Goal: Task Accomplishment & Management: Manage account settings

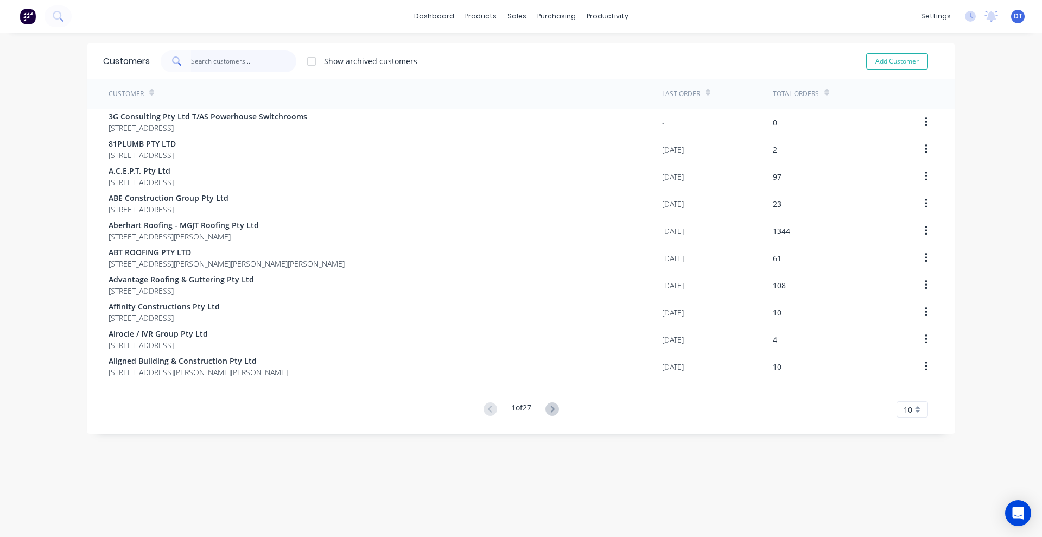
click at [238, 61] on input "text" at bounding box center [244, 61] width 106 height 22
type input "stew"
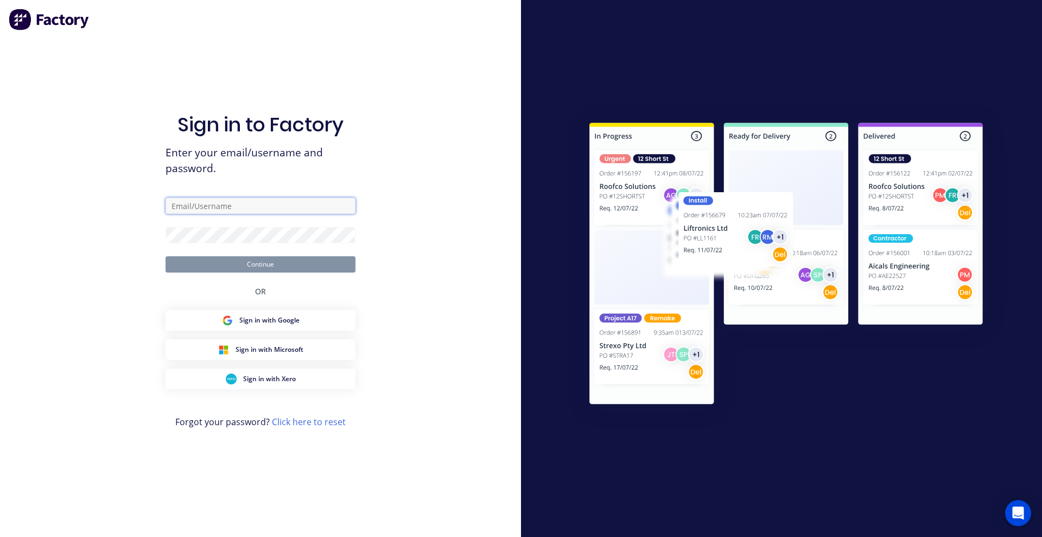
type input "drassinah@fmfabricators.com.au"
click at [278, 259] on button "Continue" at bounding box center [260, 264] width 190 height 16
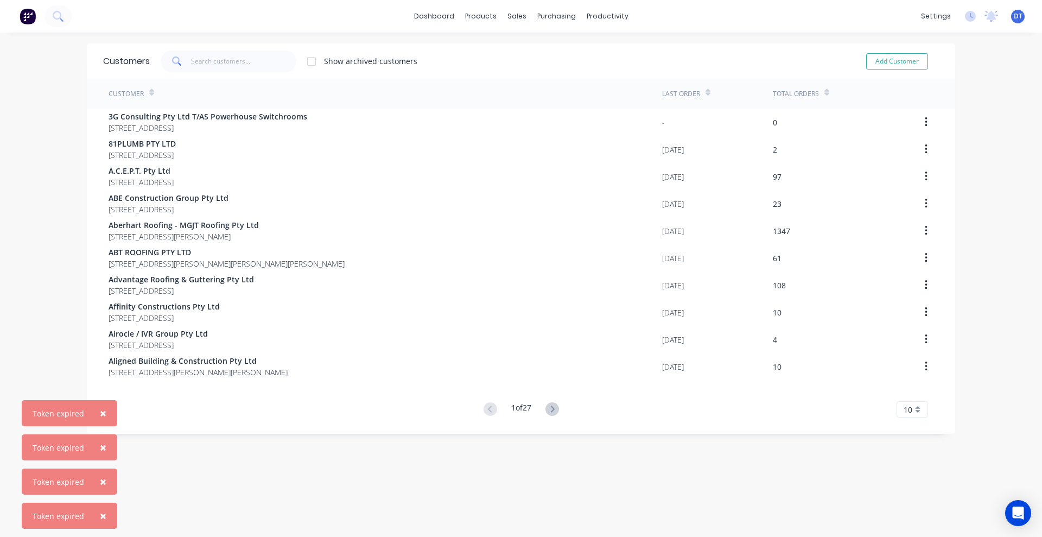
click at [100, 517] on span "×" at bounding box center [103, 515] width 7 height 15
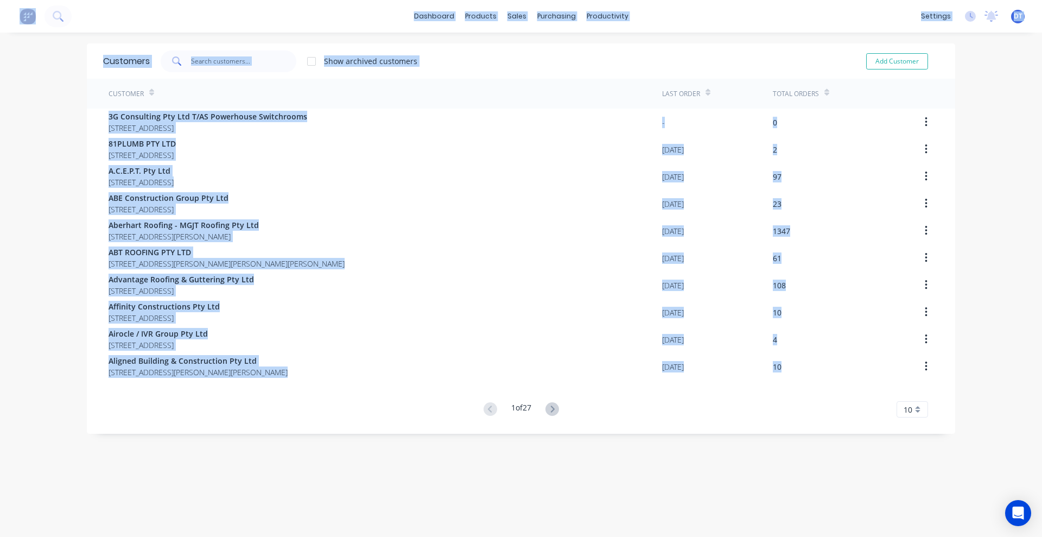
click at [100, 517] on div "Customers Show archived customers Add Customer Customer Last Order Total Orders…" at bounding box center [521, 295] width 868 height 504
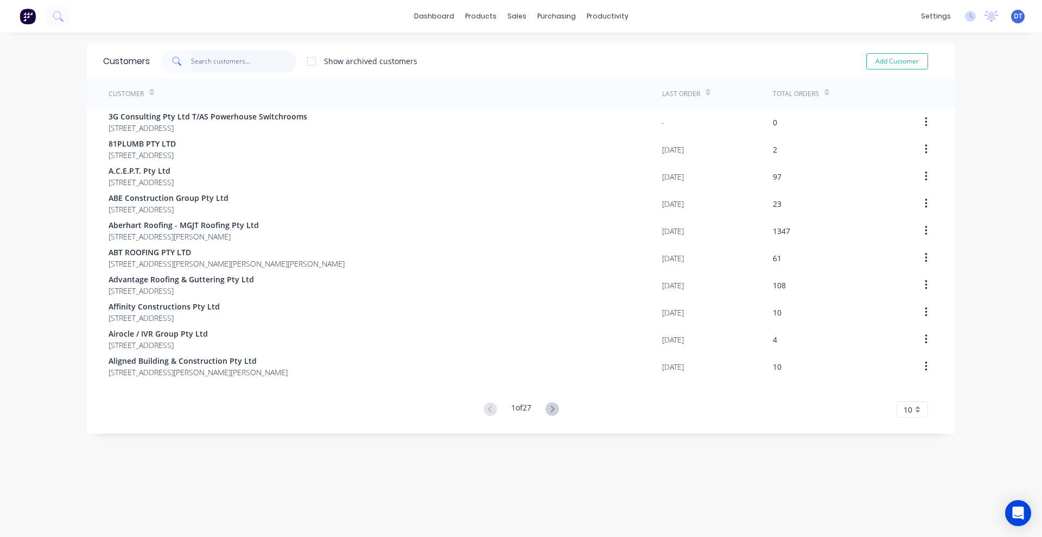
click at [199, 65] on input "text" at bounding box center [244, 61] width 106 height 22
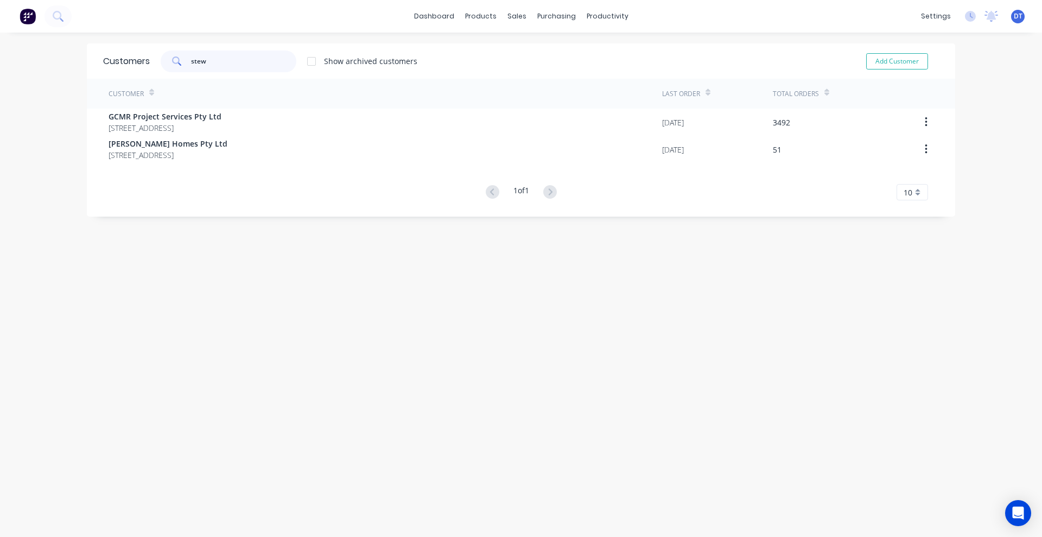
type input "stew"
drag, startPoint x: 215, startPoint y: 67, endPoint x: 154, endPoint y: 66, distance: 60.8
click at [154, 66] on div "stew Show archived customers" at bounding box center [284, 61] width 268 height 22
click at [521, 47] on div at bounding box center [518, 52] width 16 height 10
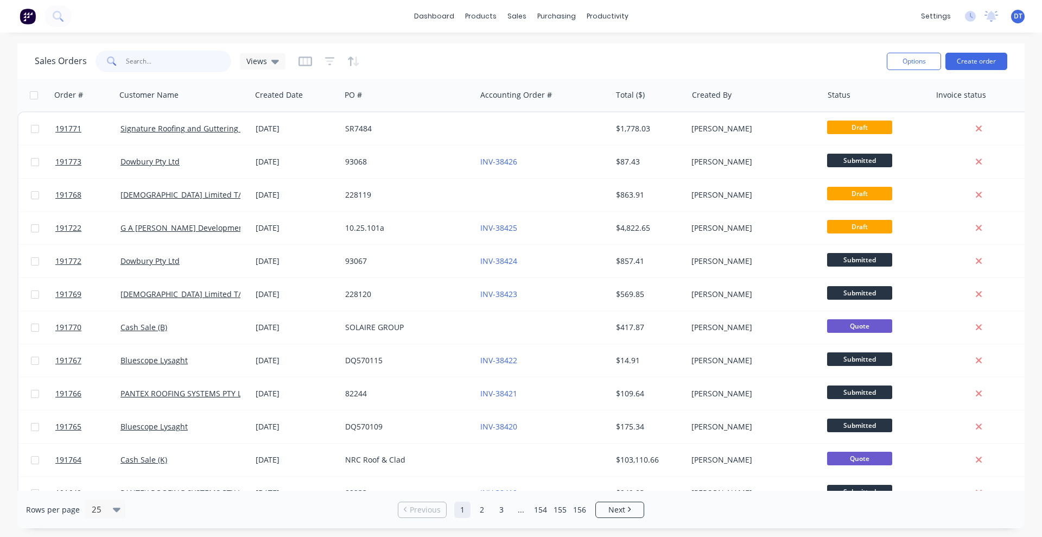
click at [163, 65] on input "text" at bounding box center [179, 61] width 106 height 22
click at [163, 63] on input "text" at bounding box center [179, 61] width 106 height 22
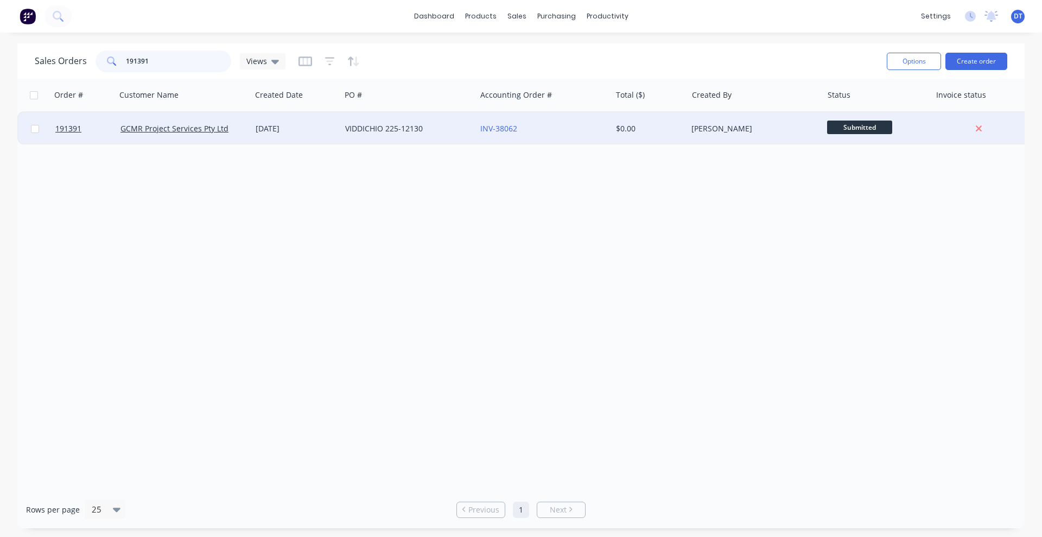
type input "191391"
click at [458, 137] on div "VIDDICHIO 225-12130" at bounding box center [408, 128] width 135 height 33
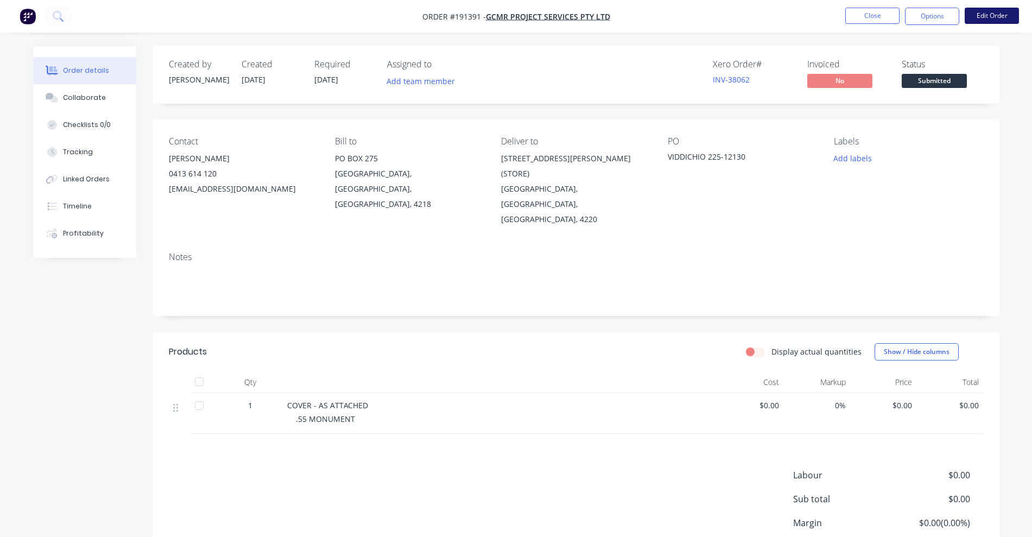
click at [992, 12] on button "Edit Order" at bounding box center [991, 16] width 54 height 16
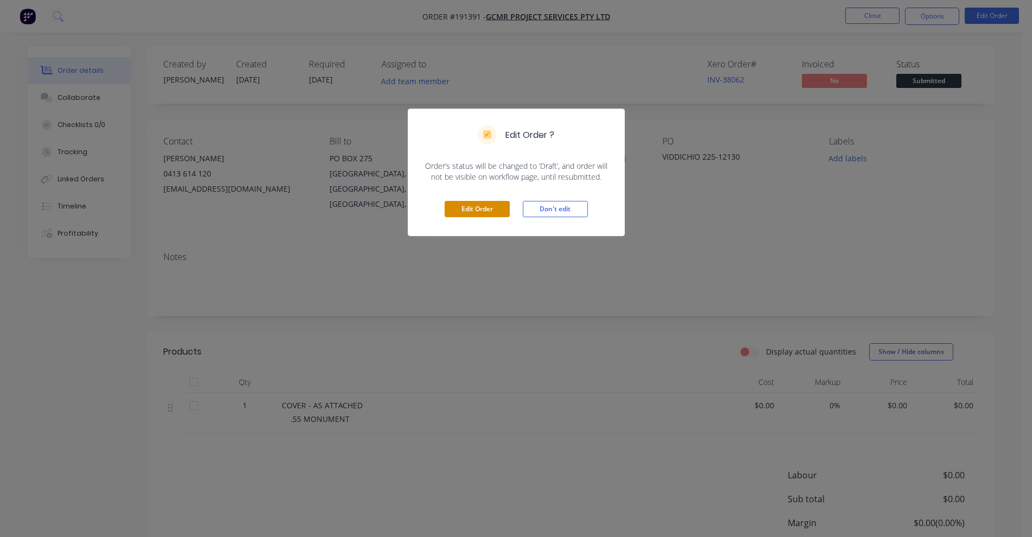
click at [494, 201] on button "Edit Order" at bounding box center [476, 209] width 65 height 16
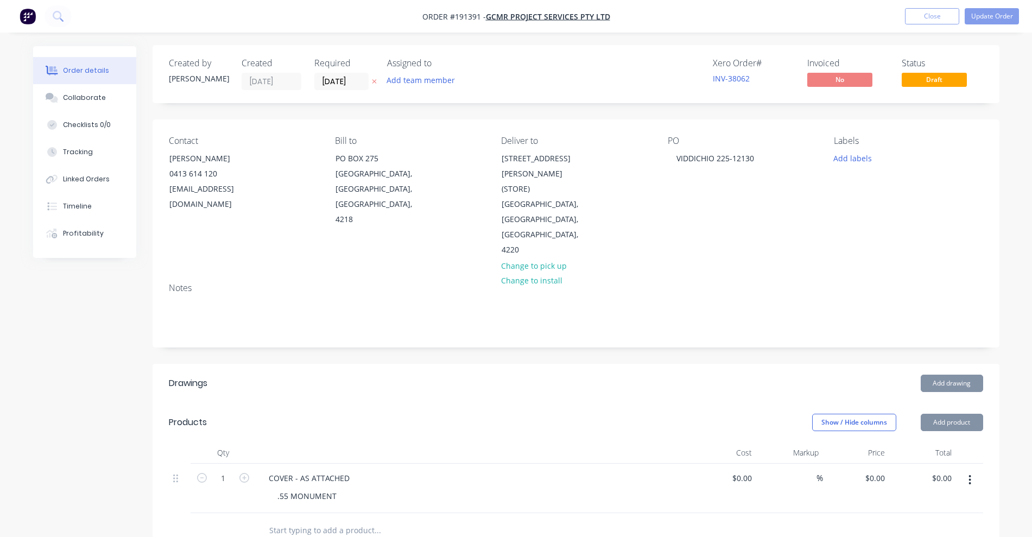
scroll to position [136, 0]
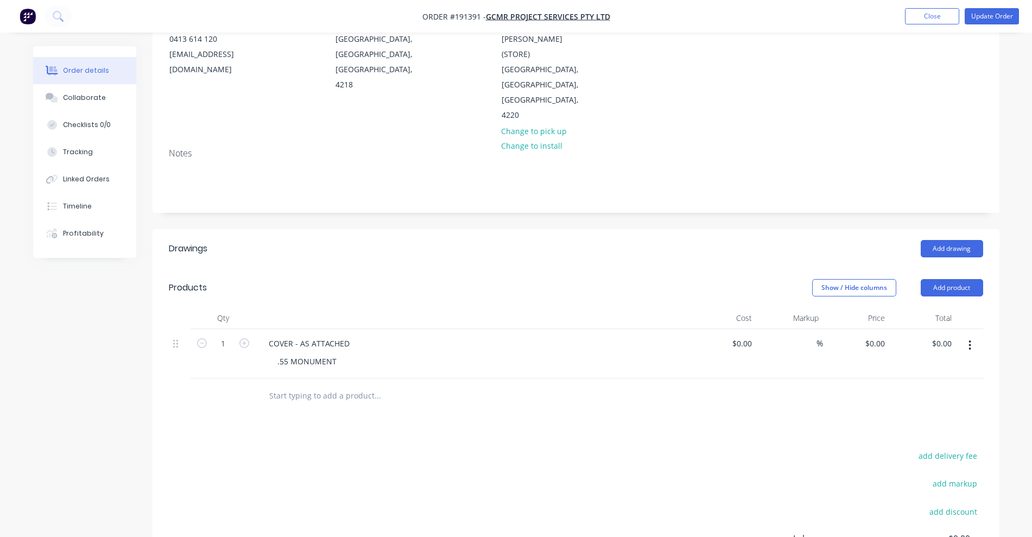
click at [307, 385] on input "text" at bounding box center [377, 396] width 217 height 22
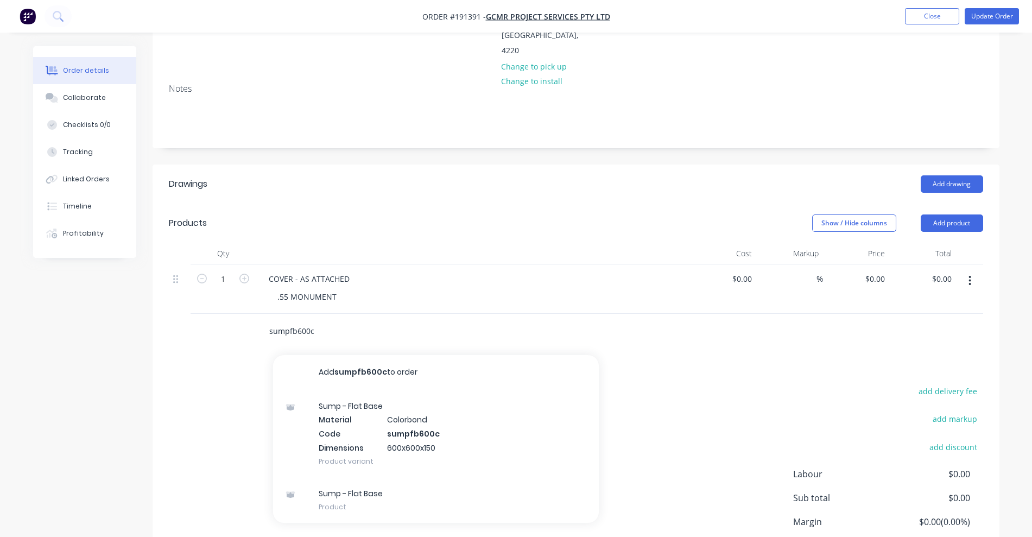
scroll to position [203, 0]
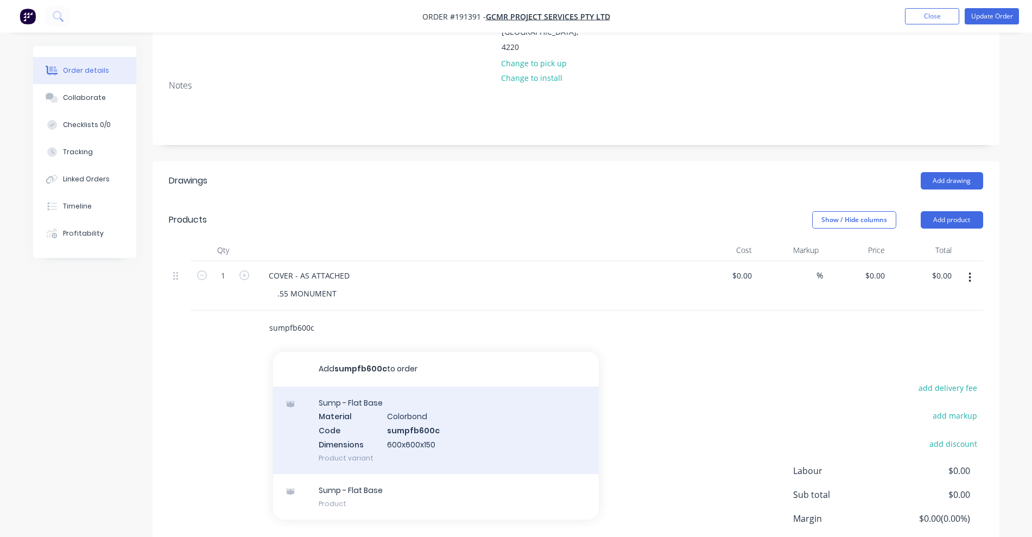
type input "sumpfb600c"
click at [501, 400] on div "Sump - Flat Base Material Colorbond Code sumpfb600c Dimensions 600x600x150 Prod…" at bounding box center [436, 429] width 326 height 87
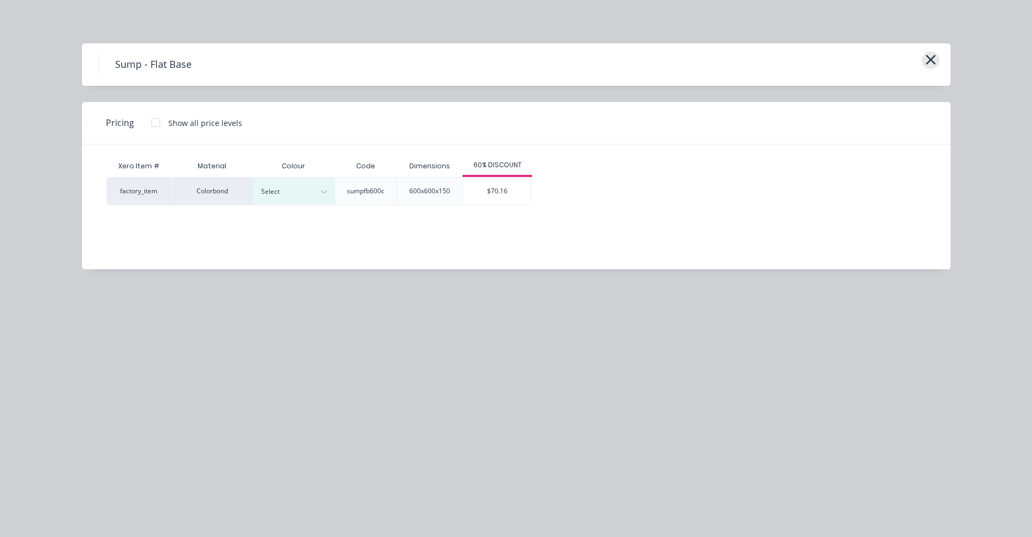
click at [931, 66] on icon "button" at bounding box center [930, 59] width 11 height 15
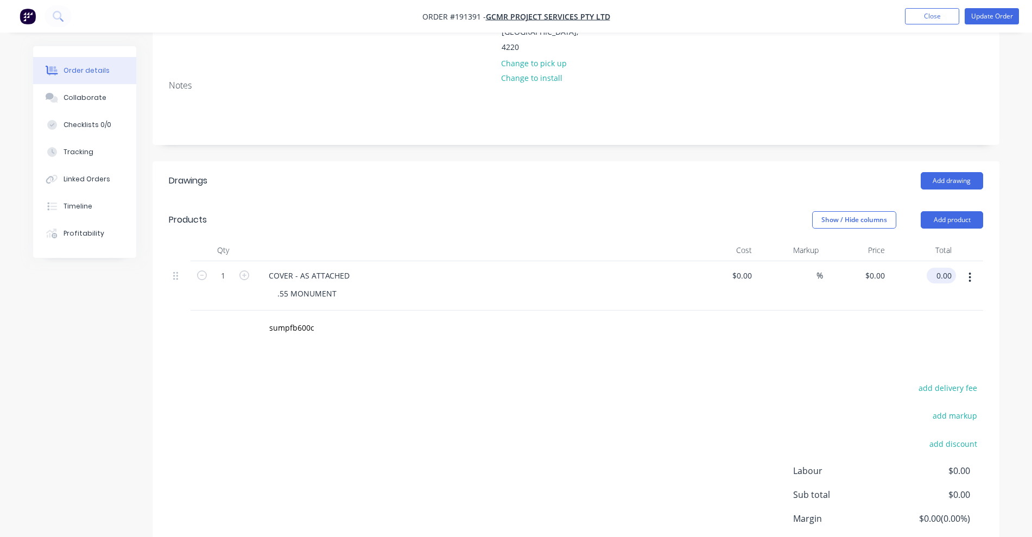
click at [941, 268] on input "0.00" at bounding box center [943, 276] width 25 height 16
type input "70.16"
type input "$70.16"
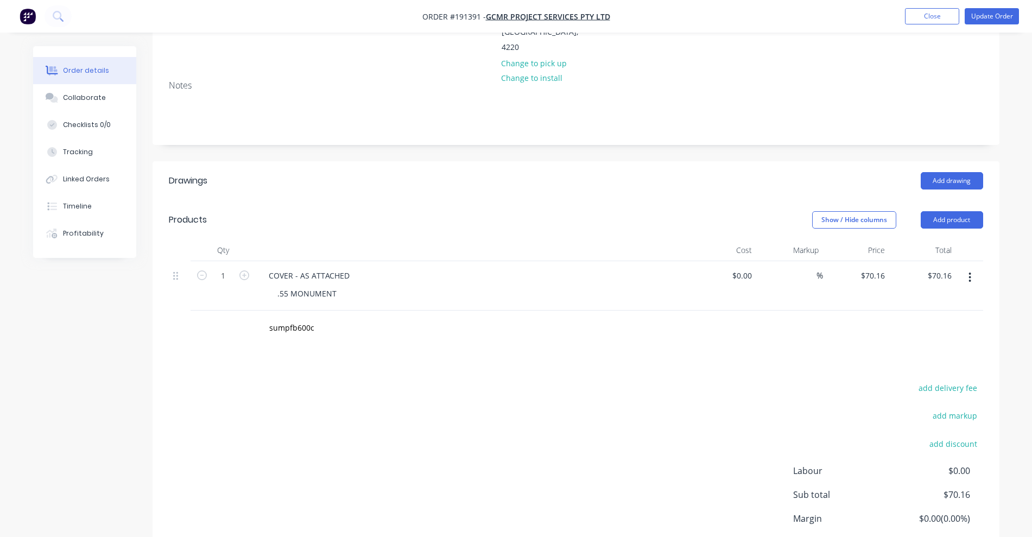
click at [672, 380] on div "add delivery fee add markup add discount Labour $0.00 Sub total $70.16 Margin $…" at bounding box center [576, 484] width 814 height 209
click at [982, 17] on button "Update Order" at bounding box center [991, 16] width 54 height 16
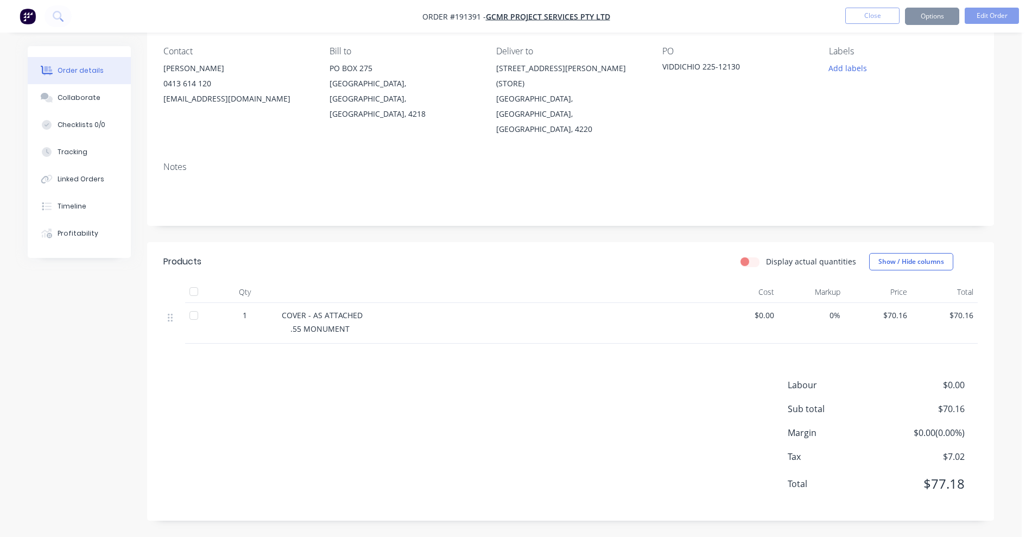
scroll to position [0, 0]
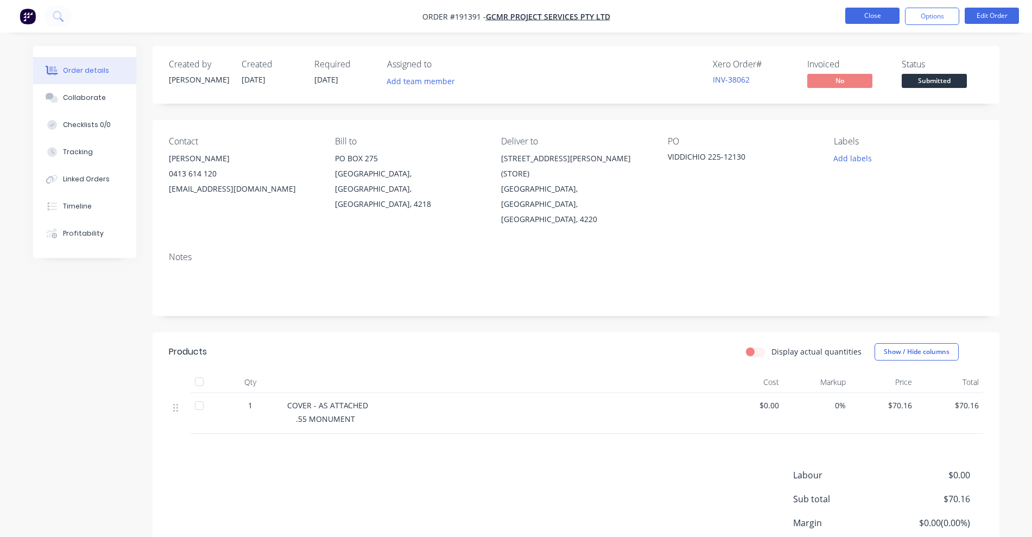
click at [865, 18] on button "Close" at bounding box center [872, 16] width 54 height 16
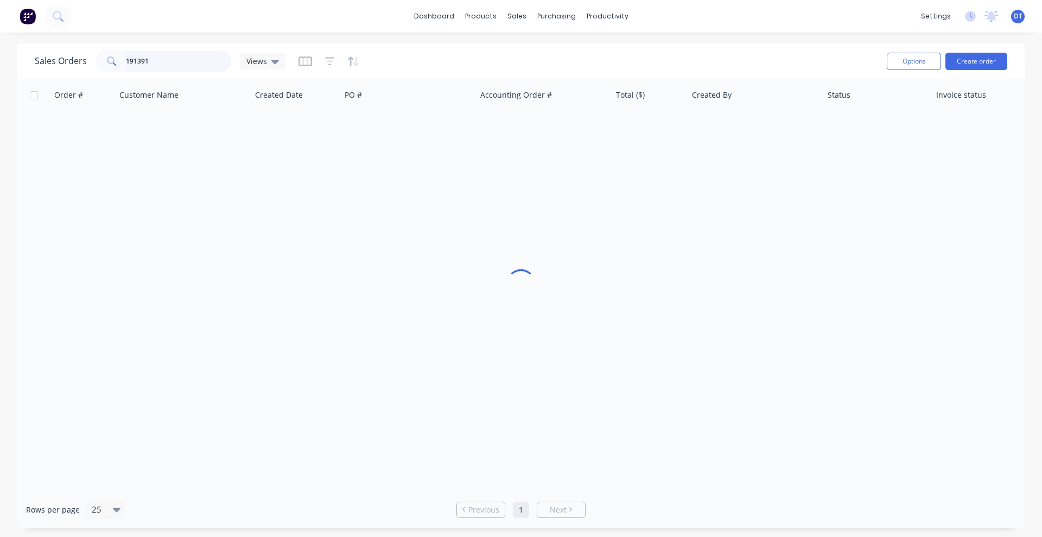
click at [61, 67] on div "Sales Orders 191391 Views" at bounding box center [160, 61] width 251 height 22
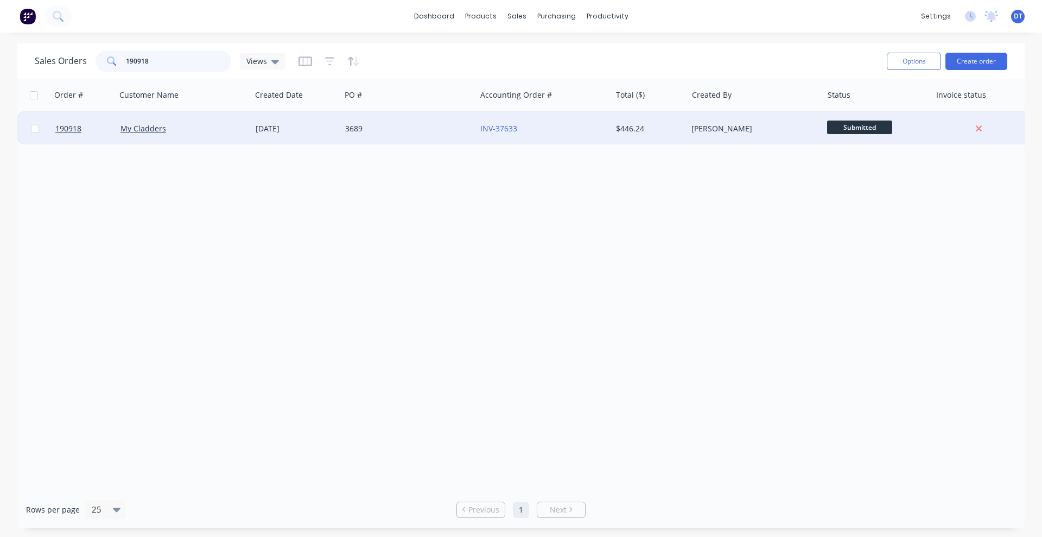
type input "190918"
click at [189, 134] on div "My Cladders" at bounding box center [183, 128] width 135 height 33
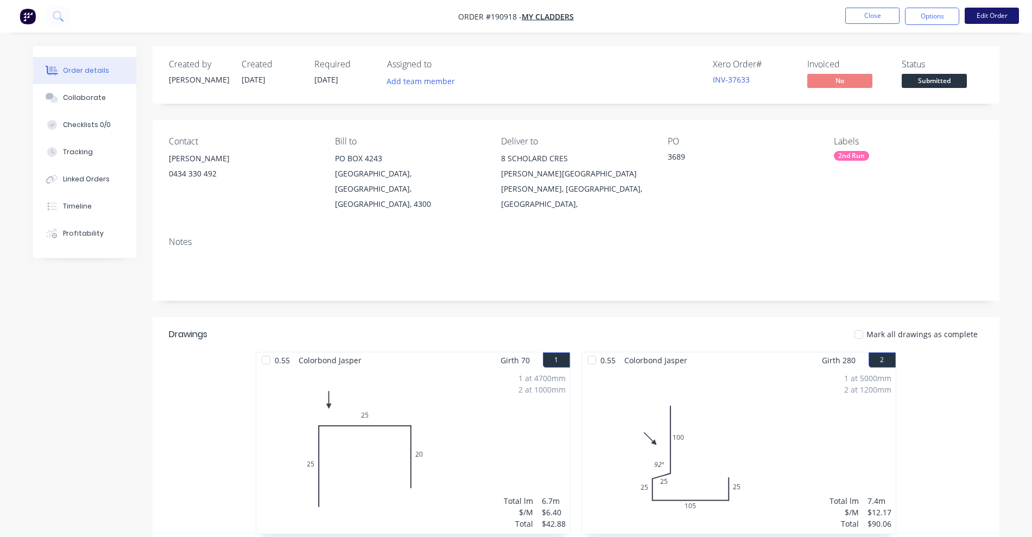
click at [996, 8] on button "Edit Order" at bounding box center [991, 16] width 54 height 16
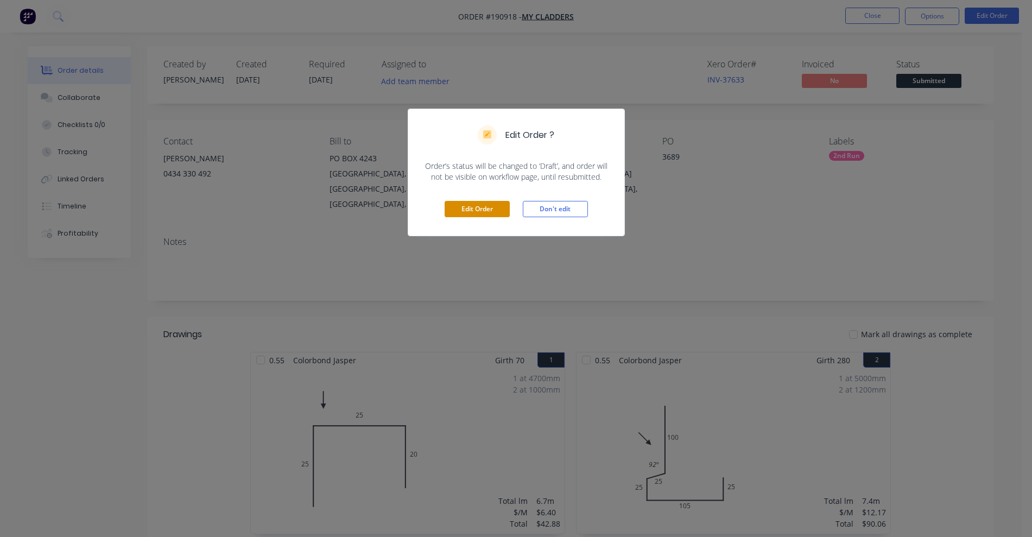
drag, startPoint x: 472, startPoint y: 207, endPoint x: 503, endPoint y: 202, distance: 31.2
click at [472, 207] on button "Edit Order" at bounding box center [476, 209] width 65 height 16
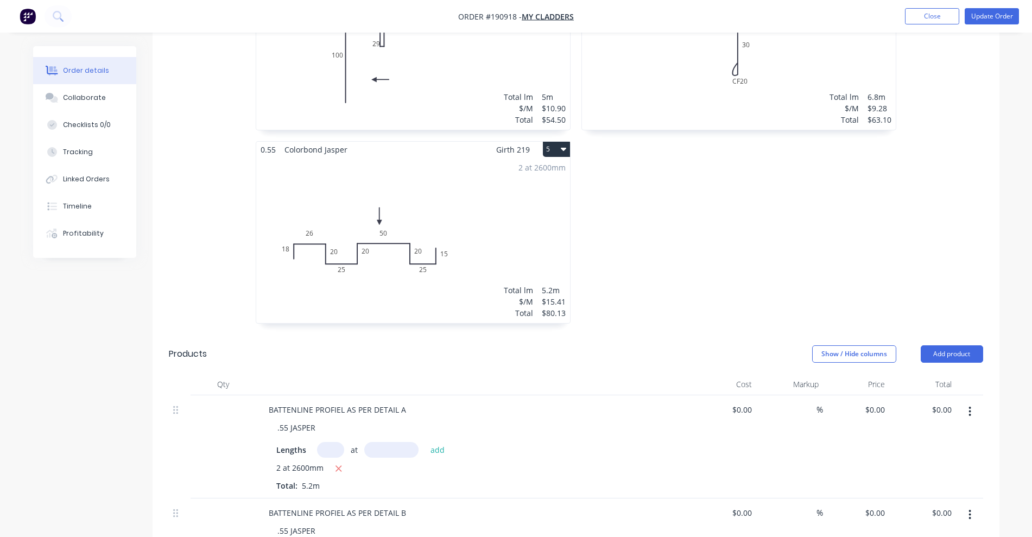
scroll to position [610, 0]
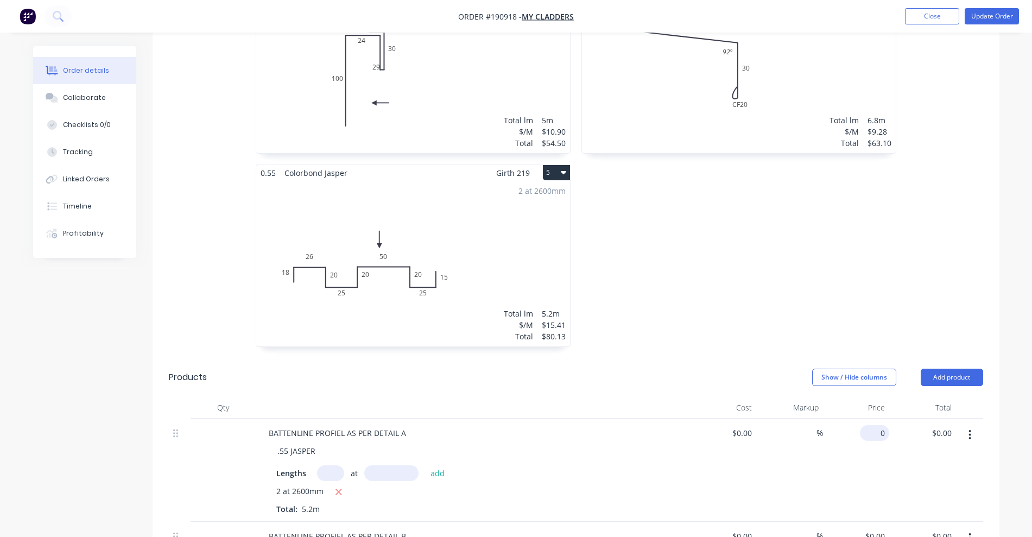
click at [878, 425] on input "0" at bounding box center [876, 433] width 25 height 16
type input "$55.14"
type input "$286.73"
click at [881, 528] on input "0" at bounding box center [882, 536] width 12 height 16
type input "$57.57"
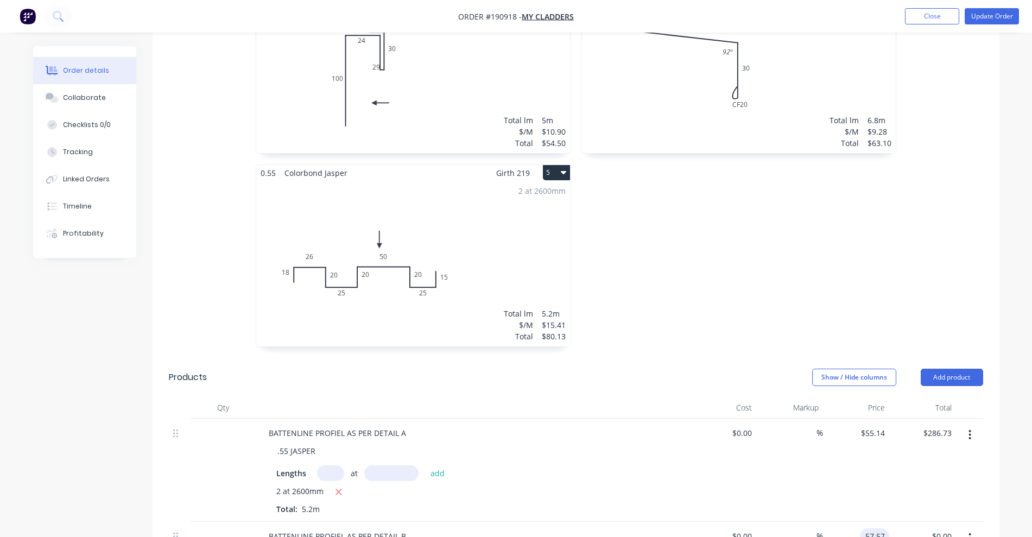
type input "$149.68"
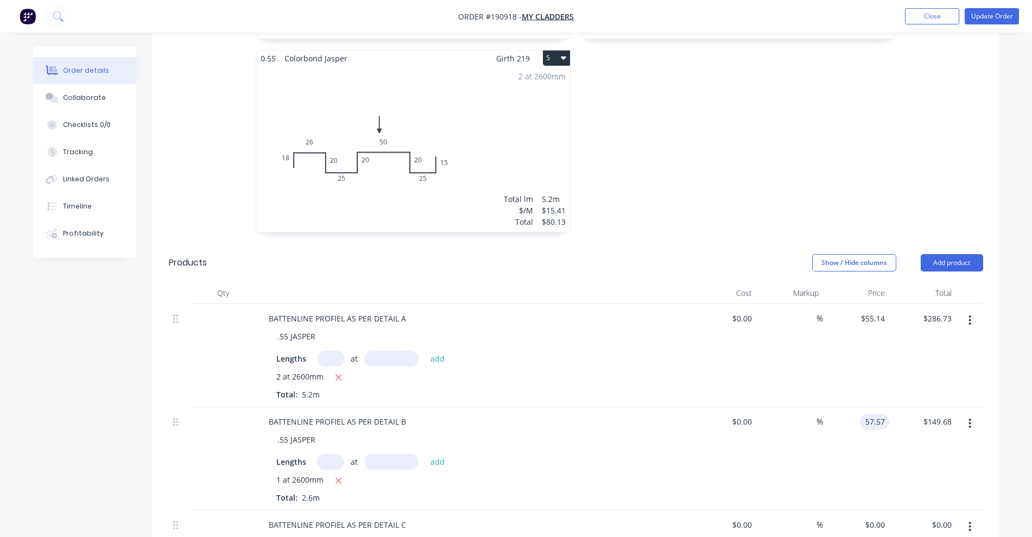
scroll to position [814, 0]
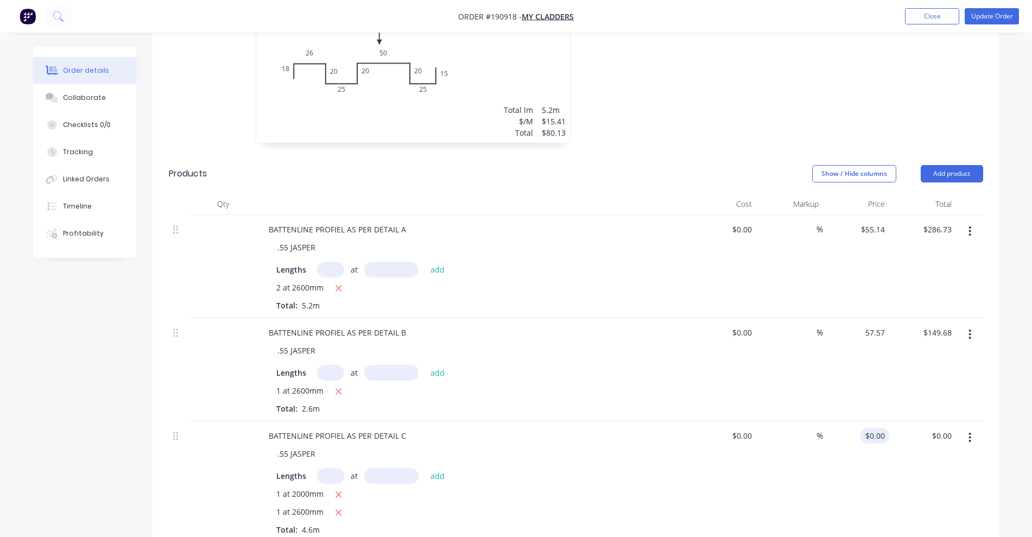
type input "$57.57"
click at [879, 428] on input "0" at bounding box center [876, 436] width 25 height 16
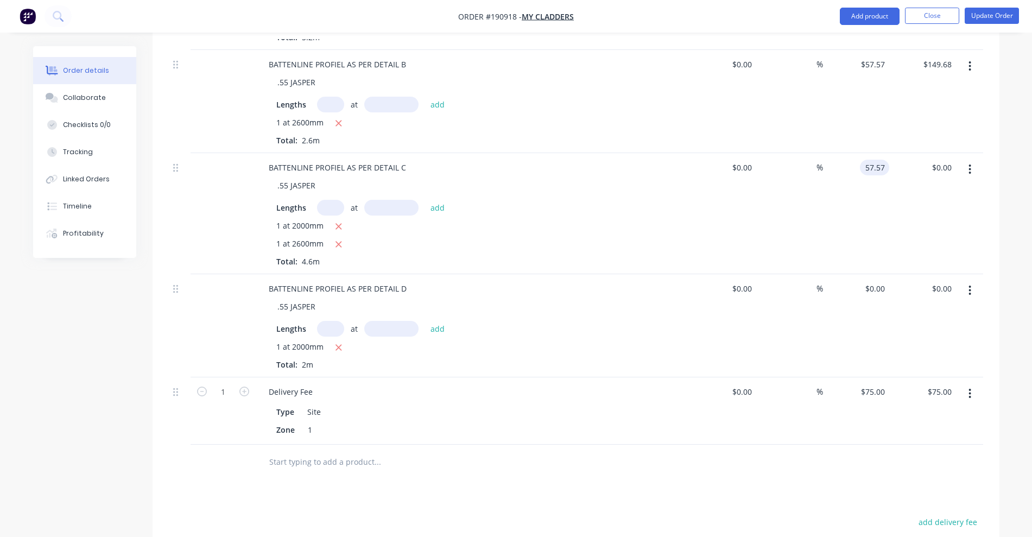
scroll to position [1085, 0]
type input "$57.57"
type input "$264.82"
click at [881, 277] on input "0" at bounding box center [876, 285] width 25 height 16
type input "$56.76"
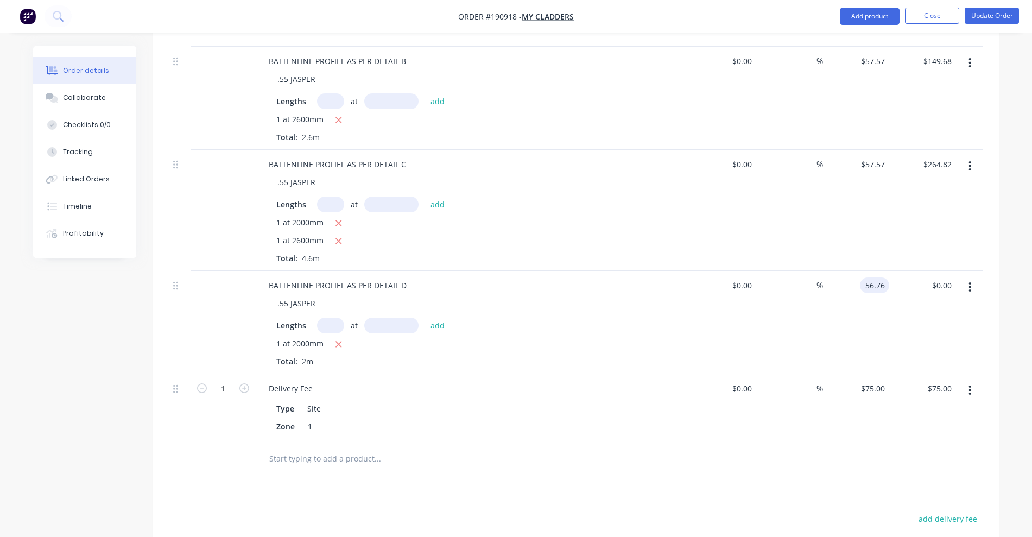
type input "$113.52"
click at [635, 475] on div "Drawings Add drawing 0.55 Colorbond Jasper Girth 70 1 0 25 25 20 0 25 25 20 1 a…" at bounding box center [575, 0] width 846 height 1473
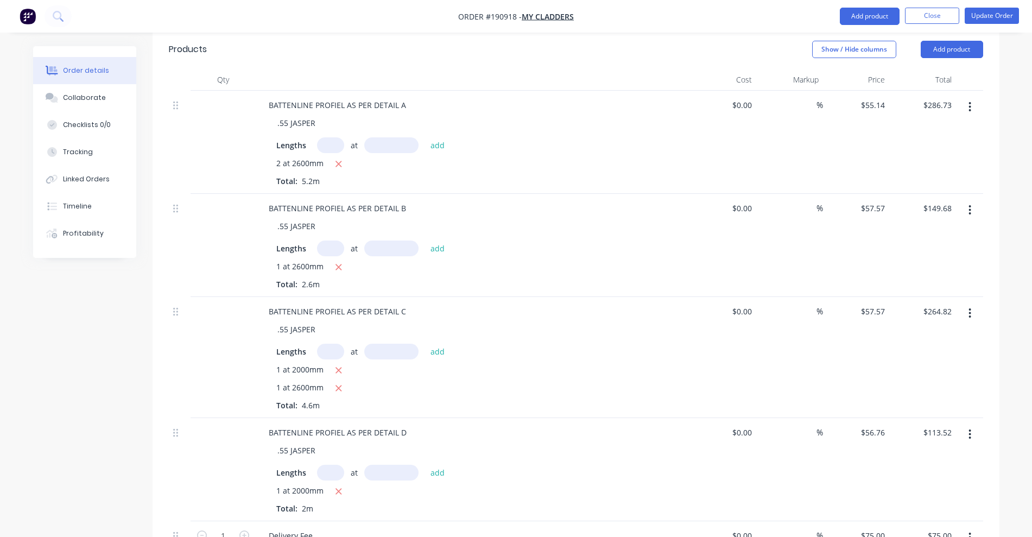
scroll to position [864, 0]
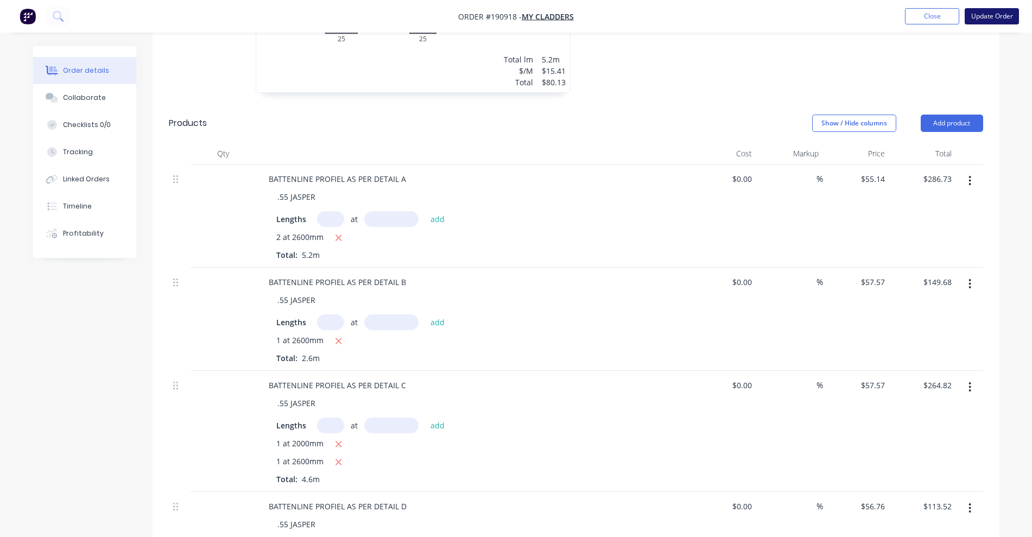
click at [1007, 21] on button "Update Order" at bounding box center [991, 16] width 54 height 16
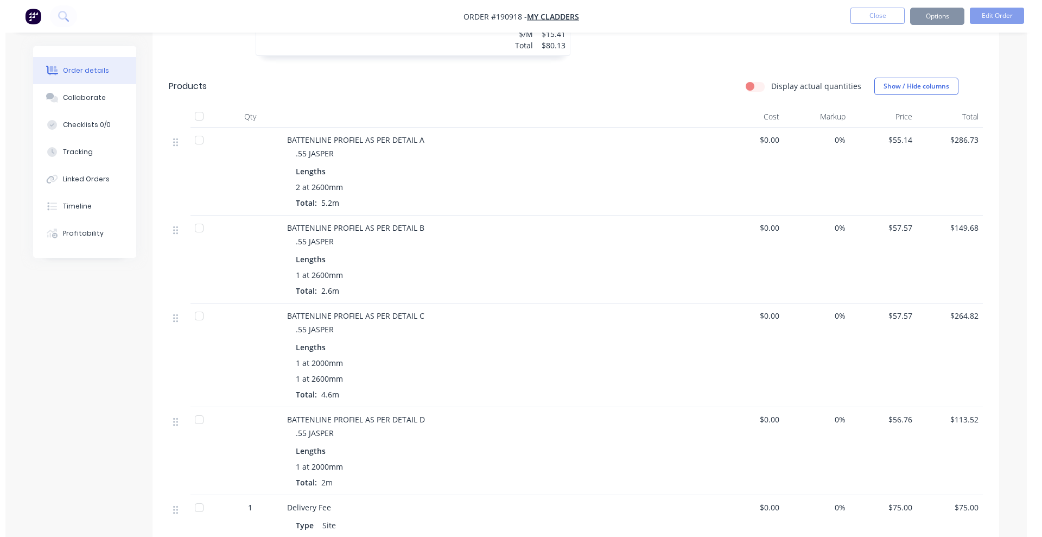
scroll to position [0, 0]
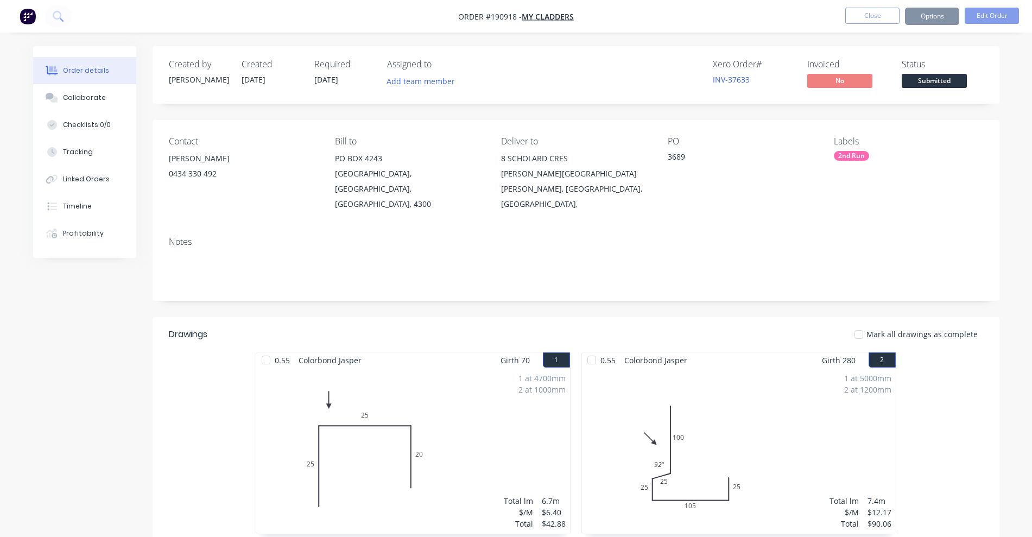
drag, startPoint x: 844, startPoint y: 113, endPoint x: 835, endPoint y: 121, distance: 11.9
click at [878, 19] on button "Close" at bounding box center [872, 16] width 54 height 16
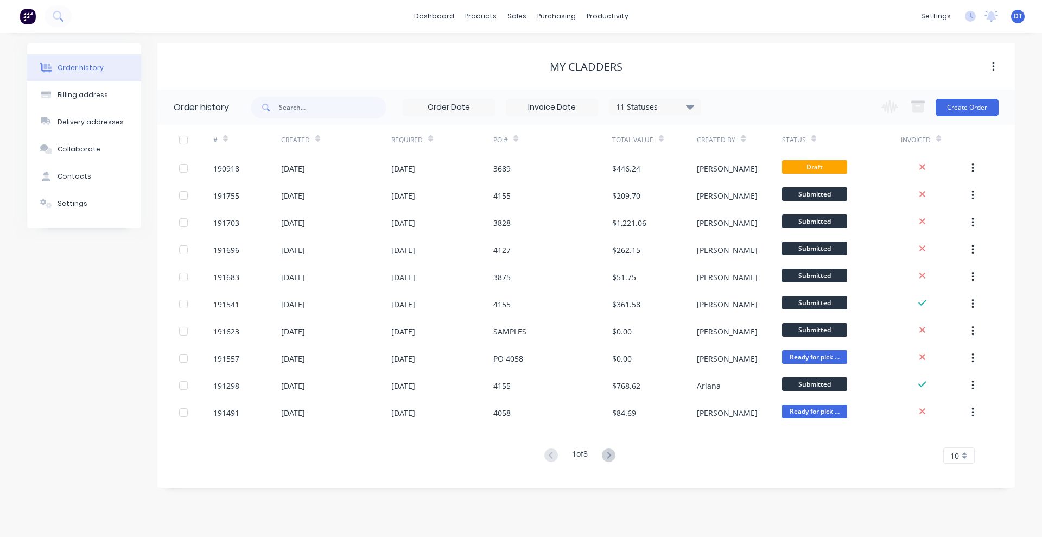
click at [74, 193] on button "Settings" at bounding box center [84, 203] width 114 height 27
